Goal: Contribute content: Contribute content

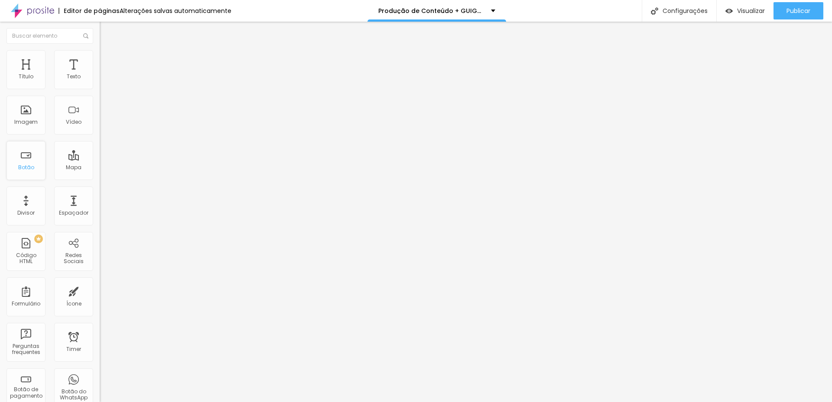
click at [29, 167] on div "Botão" at bounding box center [26, 168] width 16 height 6
drag, startPoint x: 45, startPoint y: 99, endPoint x: -31, endPoint y: 98, distance: 76.7
click at [0, 98] on html "Editor de páginas Alterações salvas automaticamente Produção de Conteúdo + GUIG…" at bounding box center [416, 201] width 832 height 402
type input "1.200"
click at [107, 58] on span "Estilo" at bounding box center [113, 55] width 13 height 7
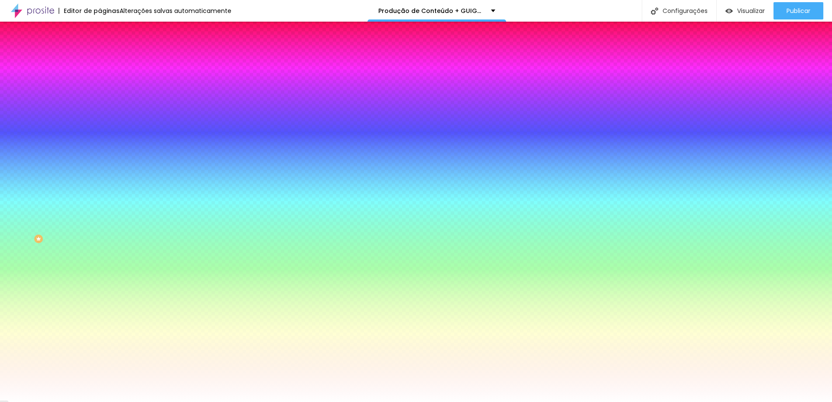
click at [100, 83] on div at bounding box center [150, 83] width 100 height 0
type input "#151515"
click at [100, 91] on div at bounding box center [150, 91] width 100 height 0
click at [107, 51] on span "Conteúdo" at bounding box center [120, 47] width 27 height 7
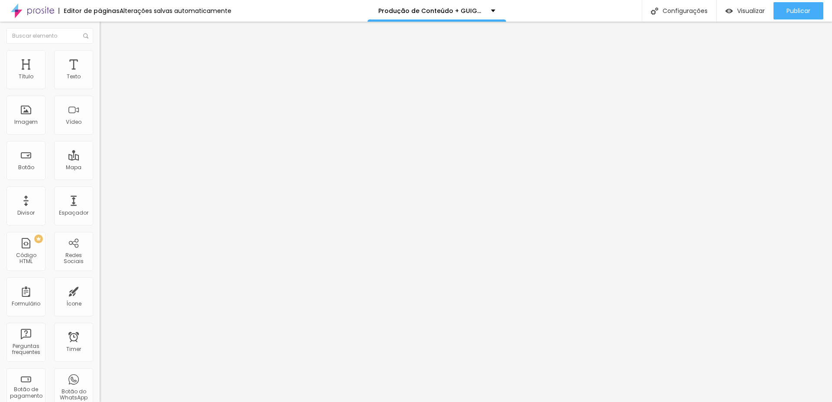
click at [100, 58] on li "Estilo" at bounding box center [150, 54] width 100 height 9
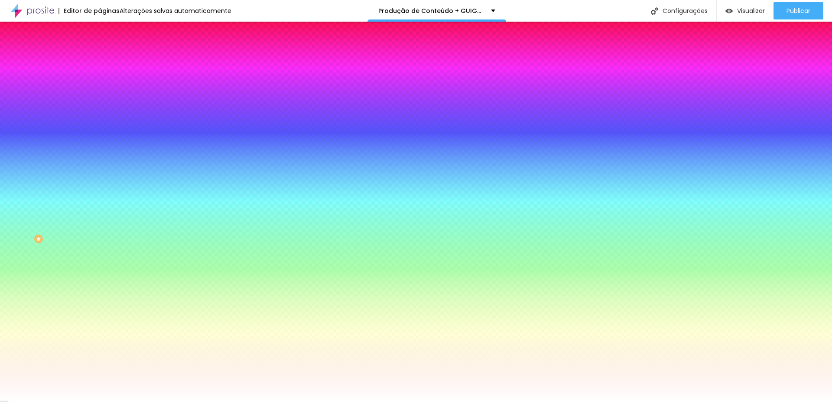
click at [103, 104] on icon "button" at bounding box center [106, 101] width 6 height 6
click at [100, 108] on button "button" at bounding box center [106, 110] width 12 height 9
type input "#FFFFFF"
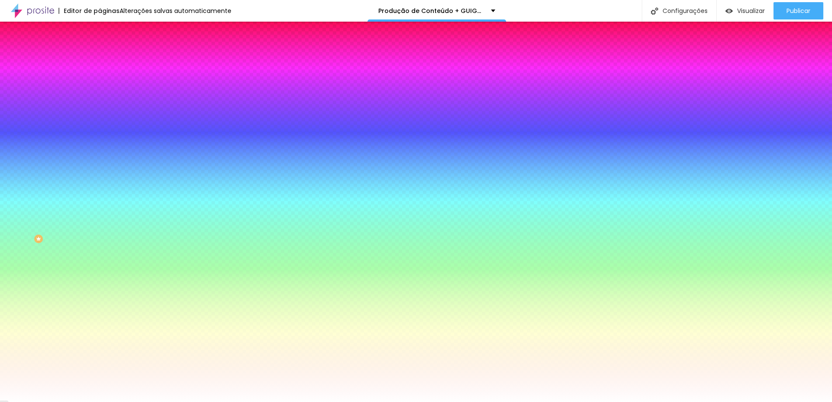
drag, startPoint x: 144, startPoint y: 230, endPoint x: 119, endPoint y: 215, distance: 28.9
click at [39, 402] on div at bounding box center [416, 402] width 832 height 0
click at [107, 51] on span "Conteúdo" at bounding box center [120, 47] width 27 height 7
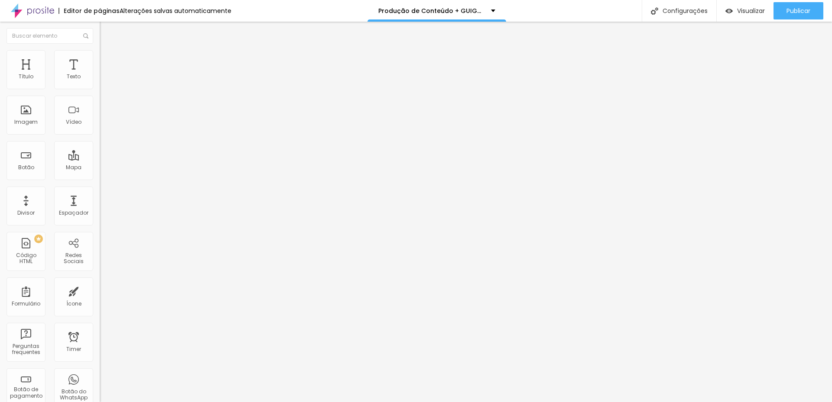
click at [107, 59] on span "Estilo" at bounding box center [113, 55] width 13 height 7
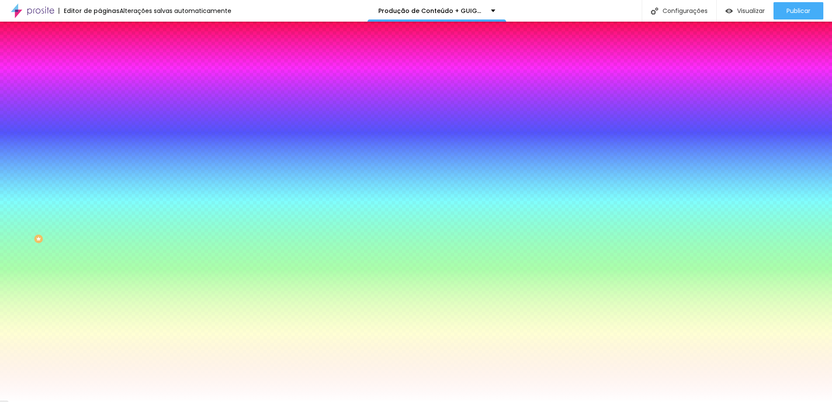
click at [100, 295] on div at bounding box center [150, 295] width 100 height 0
click at [76, 252] on div at bounding box center [416, 201] width 832 height 402
click at [66, 199] on div at bounding box center [416, 201] width 832 height 402
drag, startPoint x: 40, startPoint y: 284, endPoint x: 45, endPoint y: 284, distance: 5.2
click at [100, 284] on div "Editar Botão Conteúdo Estilo Avançado Cor de fundo Voltar ao padrão #151515 Tip…" at bounding box center [150, 212] width 100 height 381
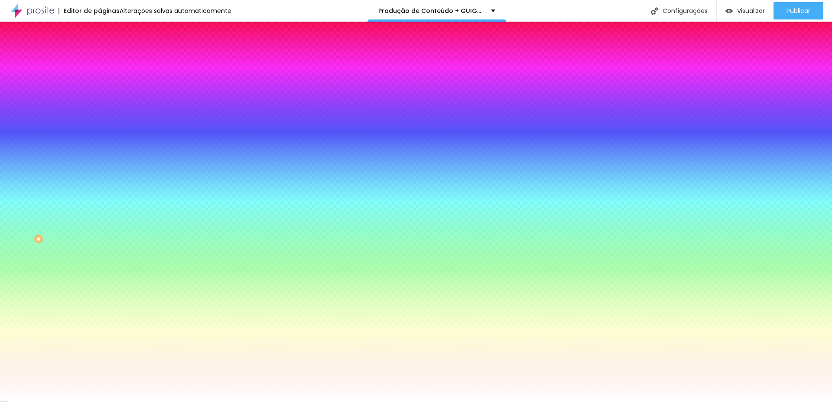
click at [100, 295] on div at bounding box center [150, 295] width 100 height 0
type input "#595959"
drag, startPoint x: 32, startPoint y: 234, endPoint x: 7, endPoint y: 239, distance: 25.6
click at [100, 279] on div "Cor de fundo Voltar ao padrão #595959 Cor do texto Voltar ao padrão #FFFFFF Bor…" at bounding box center [150, 314] width 100 height 71
click at [100, 245] on div "Cor de fundo Voltar ao padrão #151515 Tipografia Voltar ao padrão Borda Voltar …" at bounding box center [150, 209] width 100 height 283
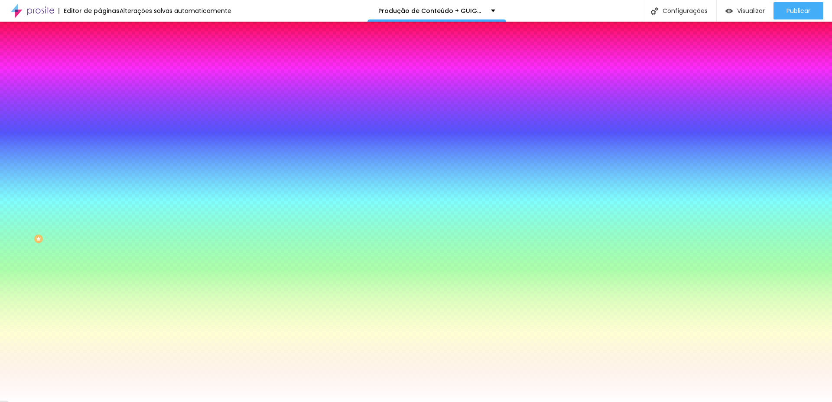
click at [103, 132] on icon "button" at bounding box center [105, 134] width 5 height 5
type input "1"
type input "3"
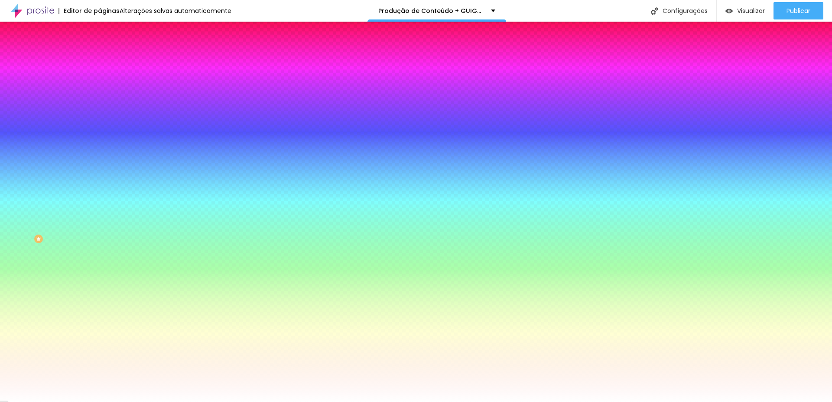
type input "4"
type input "5"
type input "8"
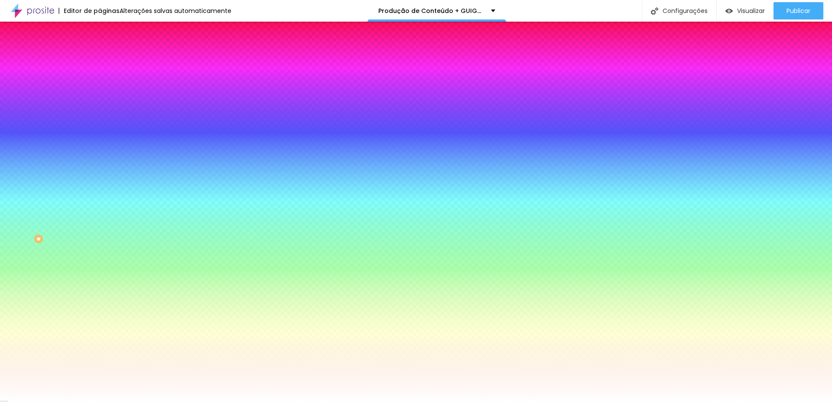
type input "8"
type input "14"
type input "13"
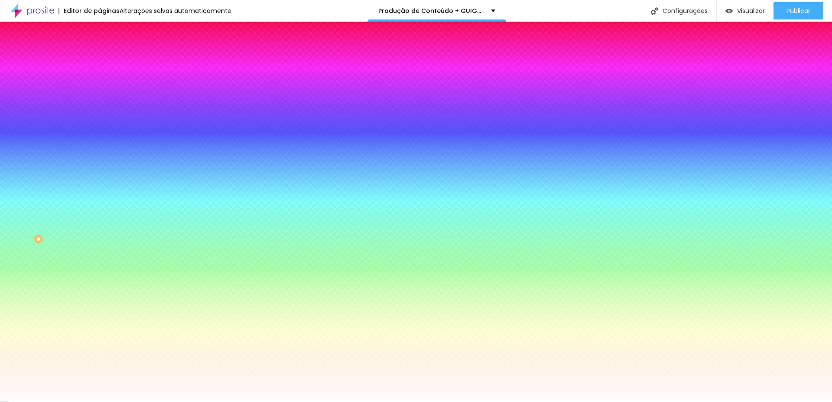
type input "12"
type input "11"
type input "10"
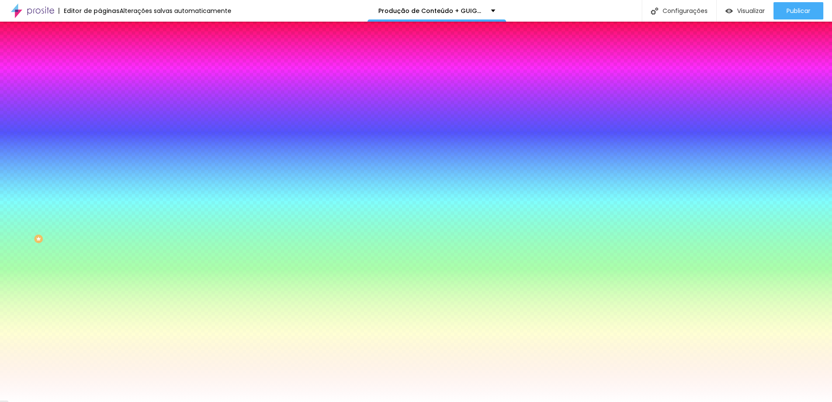
type input "10"
type input "9"
type input "8"
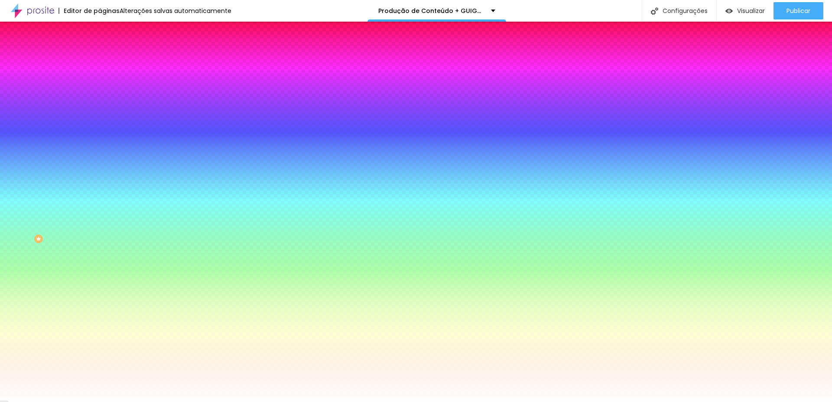
type input "7"
type input "6"
drag, startPoint x: 94, startPoint y: 161, endPoint x: 115, endPoint y: 162, distance: 20.8
type input "6"
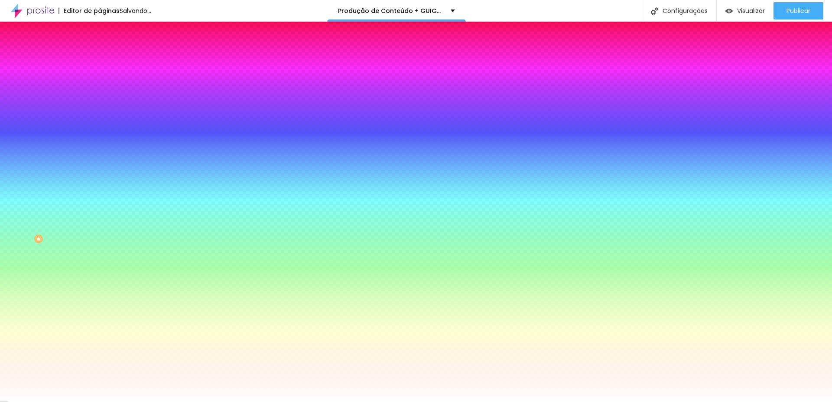
type input "1"
type input "2"
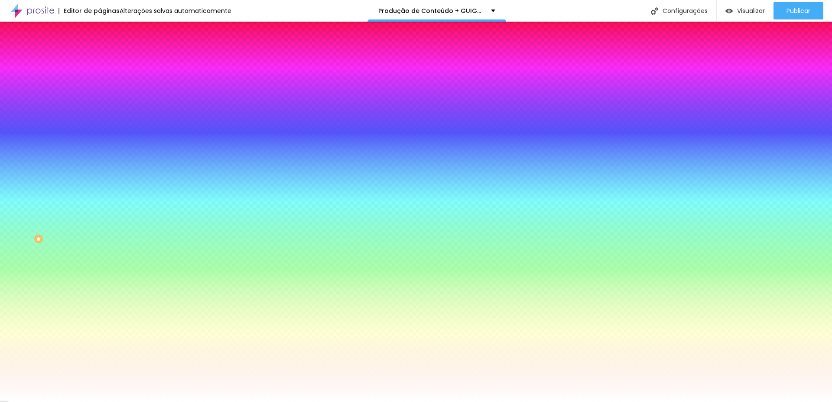
type input "1"
type input "0"
type input "1"
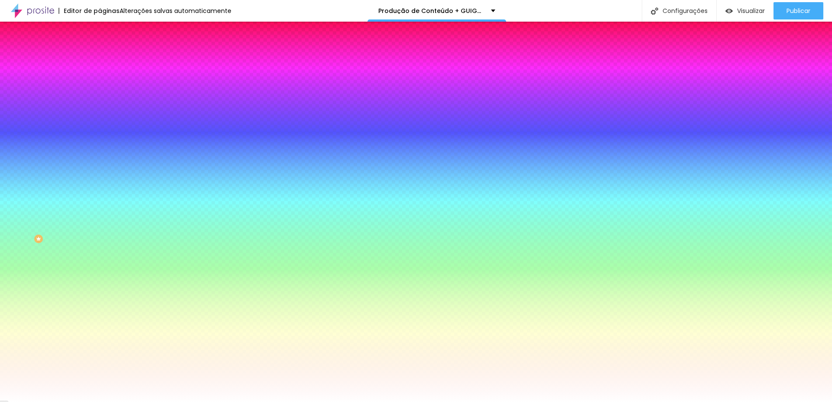
type input "1"
type input "0"
drag, startPoint x: 93, startPoint y: 185, endPoint x: 102, endPoint y: 179, distance: 10.8
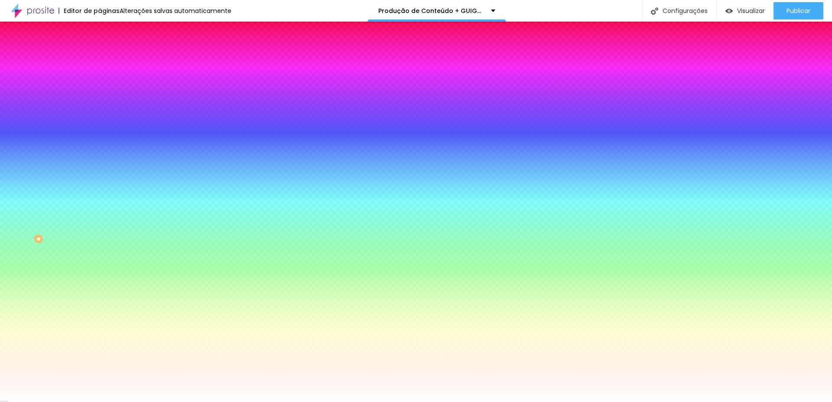
click at [87, 402] on div at bounding box center [416, 402] width 832 height 0
click at [103, 110] on icon "button" at bounding box center [105, 109] width 5 height 5
type input "17"
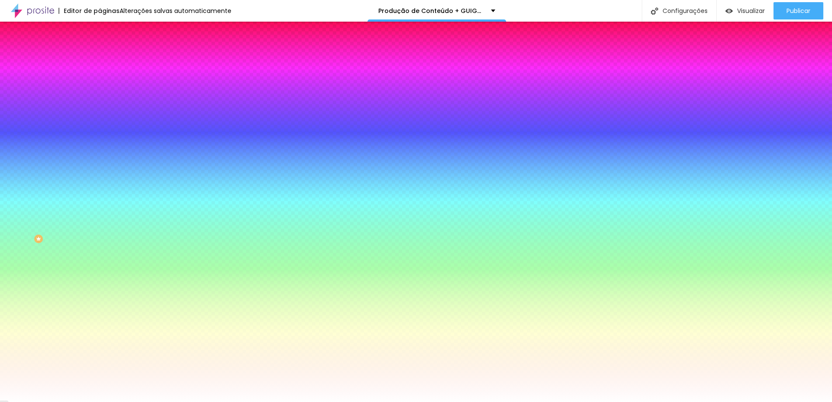
click at [281, 402] on div at bounding box center [416, 402] width 832 height 0
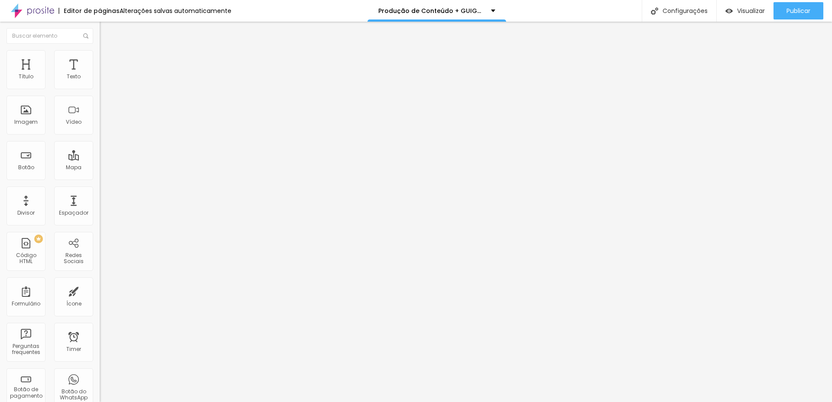
click at [107, 59] on span "Estilo" at bounding box center [113, 55] width 13 height 7
type input "55"
type input "50"
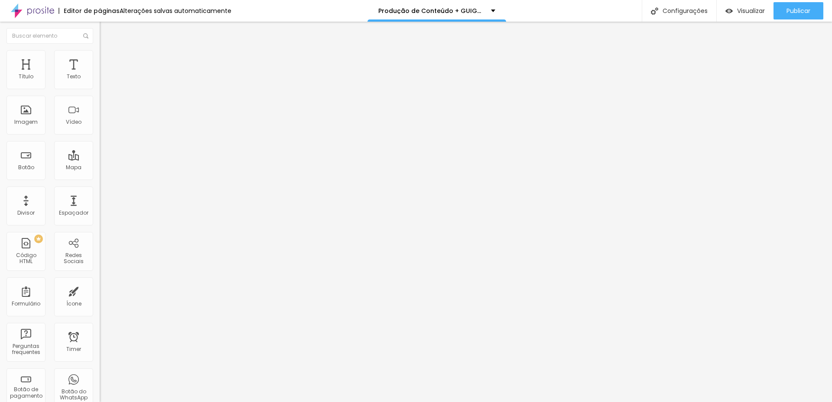
click at [100, 89] on input "range" at bounding box center [128, 85] width 56 height 7
click at [100, 75] on span "Trocar imagem" at bounding box center [123, 70] width 47 height 7
click at [107, 60] on span "Estilo" at bounding box center [113, 55] width 13 height 7
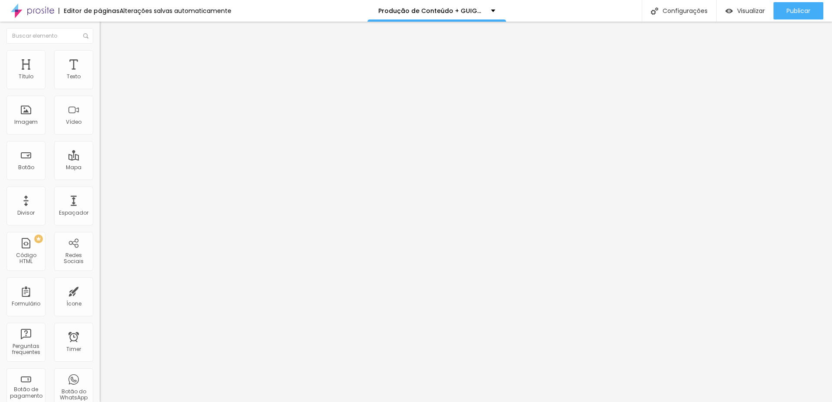
type input "45"
type input "40"
drag, startPoint x: 42, startPoint y: 92, endPoint x: 37, endPoint y: 93, distance: 5.7
type input "40"
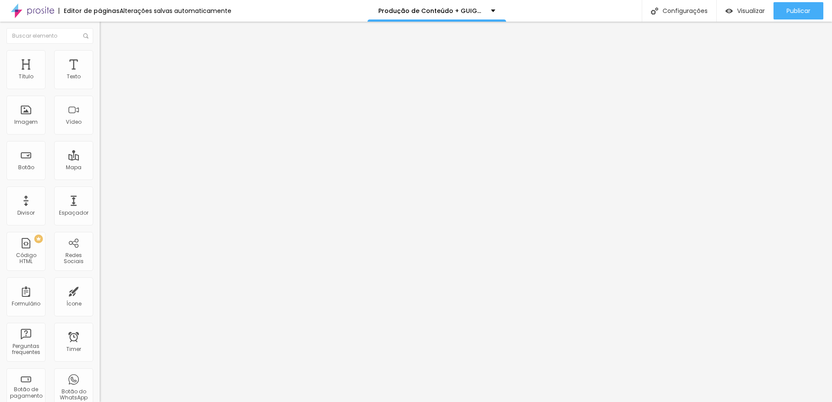
click at [100, 89] on input "range" at bounding box center [128, 85] width 56 height 7
click at [100, 53] on img at bounding box center [104, 54] width 8 height 8
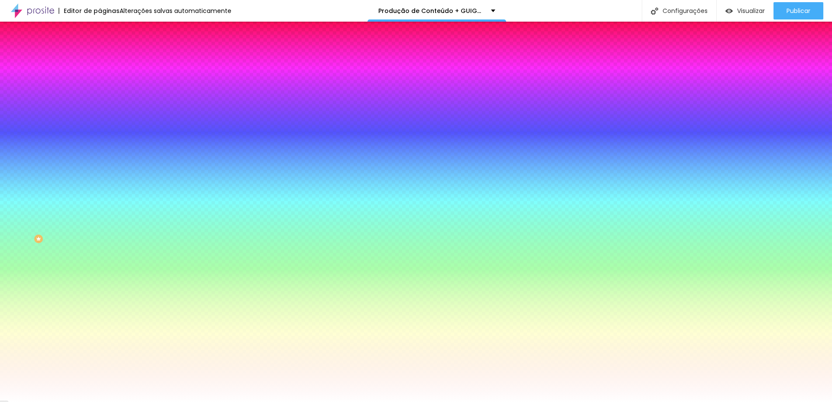
click at [100, 59] on li "Avançado" at bounding box center [150, 63] width 100 height 9
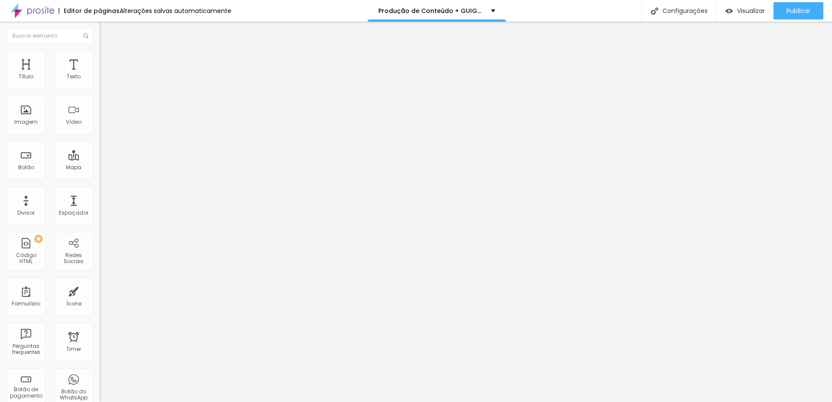
type input "18"
type input "0"
drag, startPoint x: 21, startPoint y: 103, endPoint x: 16, endPoint y: 103, distance: 5.6
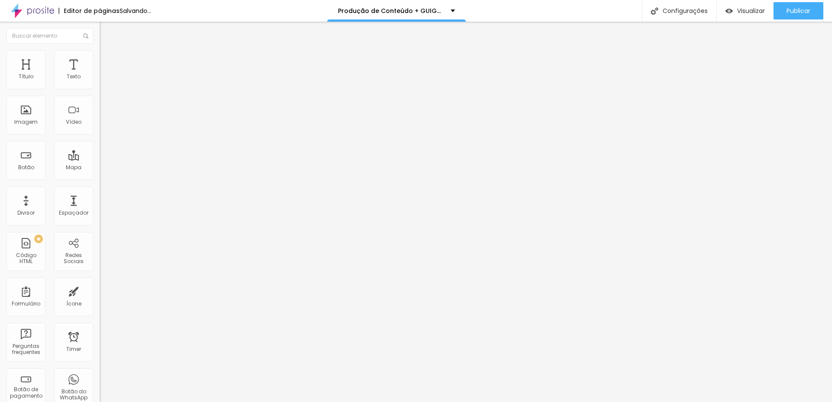
type input "0"
click at [100, 291] on input "range" at bounding box center [128, 294] width 56 height 7
click at [100, 58] on ul "Conteúdo Estilo Avançado" at bounding box center [150, 55] width 100 height 26
click at [100, 54] on img at bounding box center [104, 54] width 8 height 8
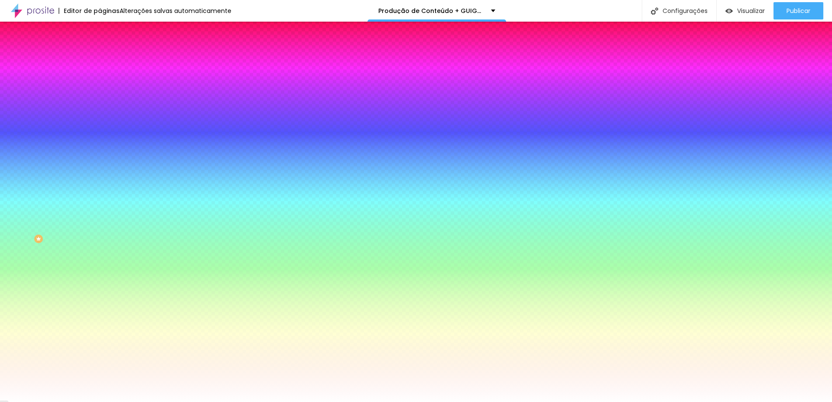
click at [100, 118] on div at bounding box center [150, 118] width 100 height 0
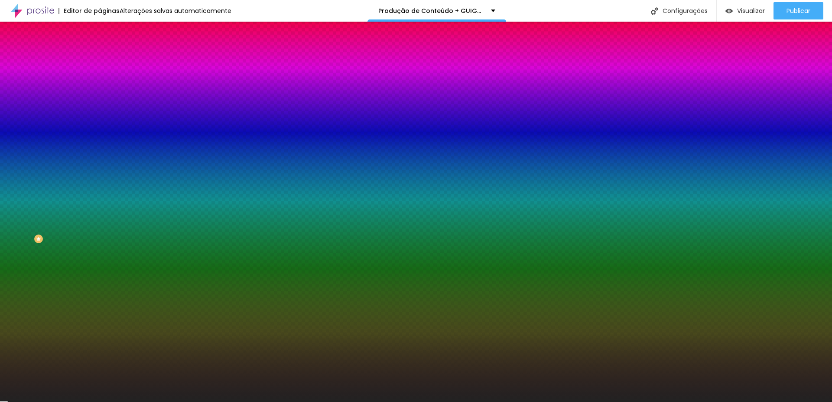
drag, startPoint x: 26, startPoint y: 220, endPoint x: 3, endPoint y: 224, distance: 24.2
click at [100, 180] on div "Imagem de fundo Adicionar imagem Efeito da Imagem Nenhum Nenhum Parallax Cor de…" at bounding box center [150, 124] width 100 height 112
click at [100, 118] on div at bounding box center [150, 118] width 100 height 0
type input "#1F1F1F"
click at [100, 127] on div at bounding box center [150, 127] width 100 height 0
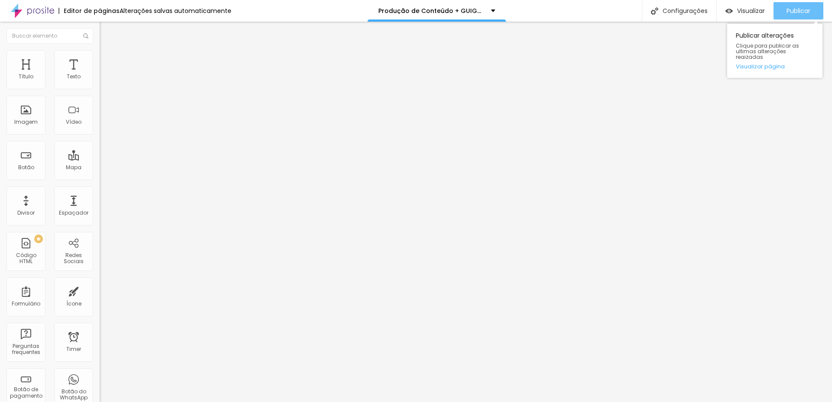
click at [798, 10] on span "Publicar" at bounding box center [798, 10] width 24 height 7
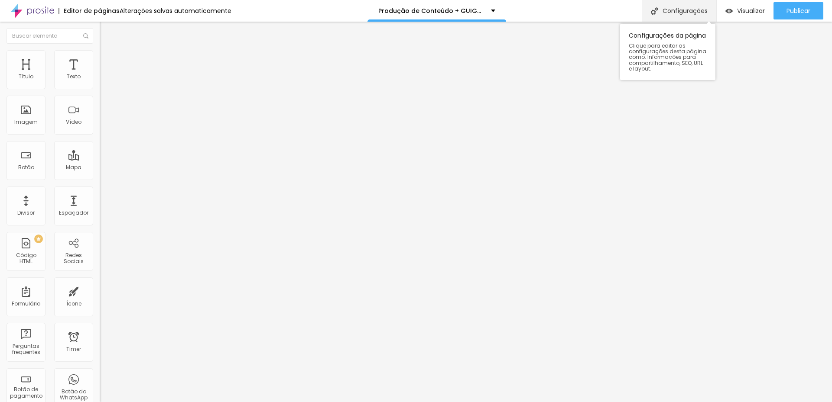
click at [684, 11] on div "Configurações" at bounding box center [679, 11] width 75 height 22
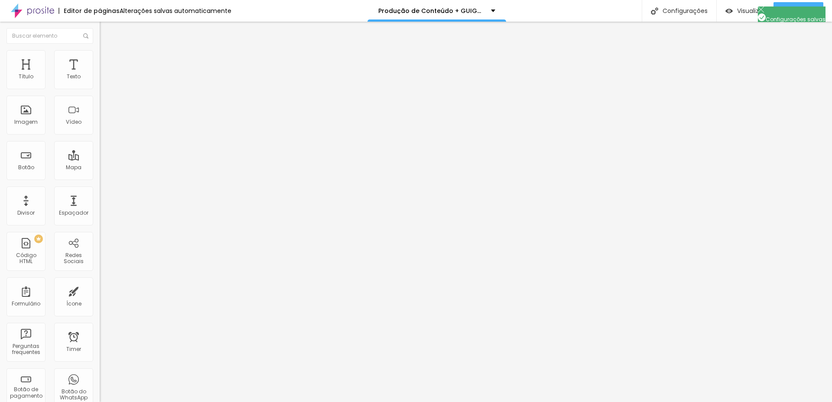
click at [796, 10] on span "Publicar" at bounding box center [798, 10] width 24 height 7
click at [801, 9] on span "Publicar" at bounding box center [798, 10] width 24 height 7
click at [747, 11] on span "Visualizar" at bounding box center [743, 10] width 28 height 7
